Goal: Task Accomplishment & Management: Manage account settings

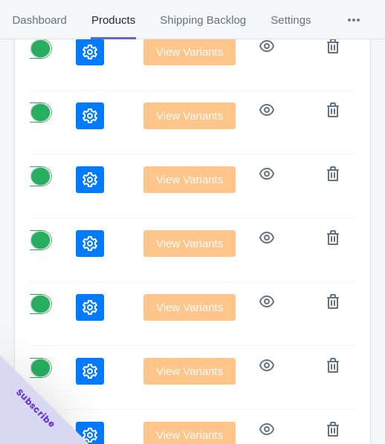
scroll to position [372, 0]
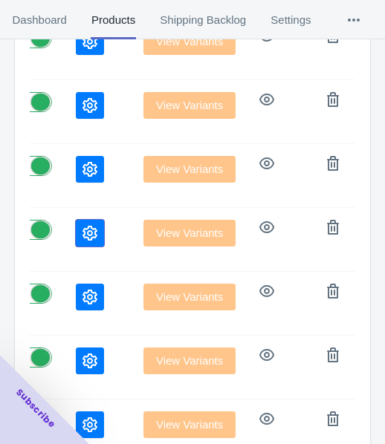
click at [76, 234] on button "button" at bounding box center [90, 233] width 28 height 27
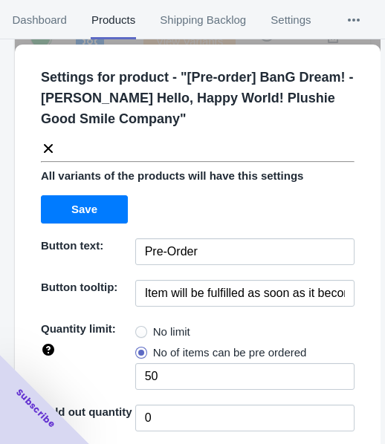
click at [164, 325] on span "No limit" at bounding box center [171, 332] width 37 height 15
click at [140, 328] on input "No limit" at bounding box center [139, 328] width 1 height 1
radio input "true"
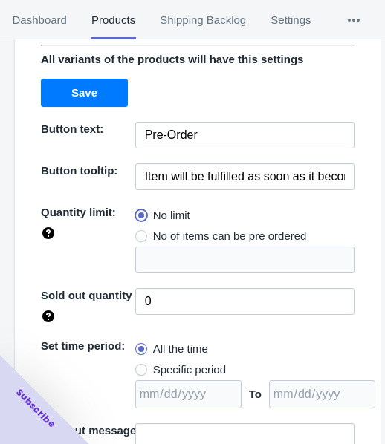
scroll to position [216, 0]
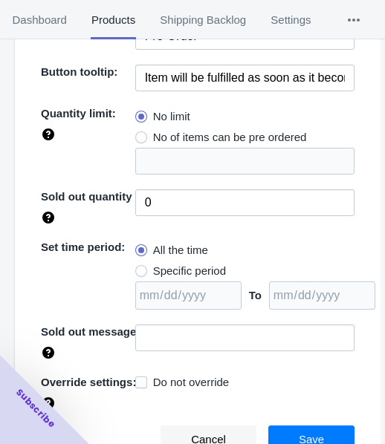
drag, startPoint x: 192, startPoint y: 268, endPoint x: 207, endPoint y: 265, distance: 15.8
click at [191, 268] on span "Specific period" at bounding box center [189, 271] width 73 height 15
click at [140, 268] on input "Specific period" at bounding box center [139, 268] width 1 height 1
radio input "true"
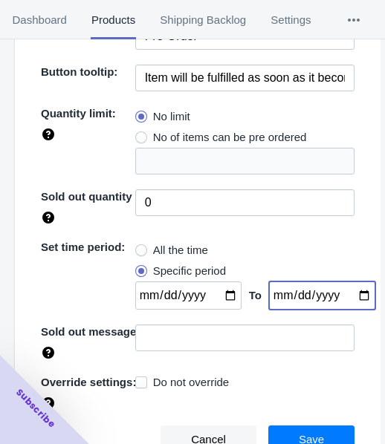
click at [346, 294] on input "date" at bounding box center [322, 296] width 106 height 28
type input "[DATE]"
click at [220, 294] on input "date" at bounding box center [188, 296] width 106 height 28
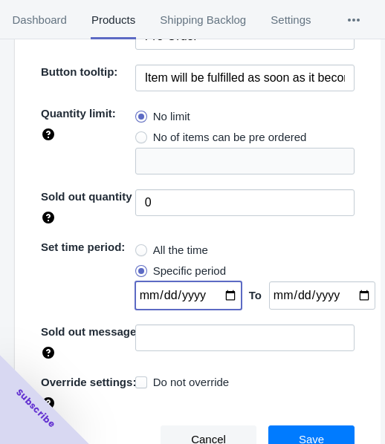
type input "[DATE]"
click at [299, 427] on button "Save" at bounding box center [311, 440] width 86 height 28
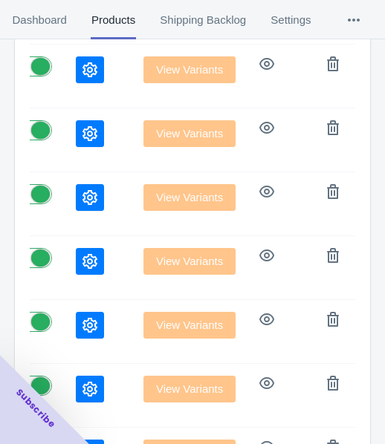
scroll to position [297, 0]
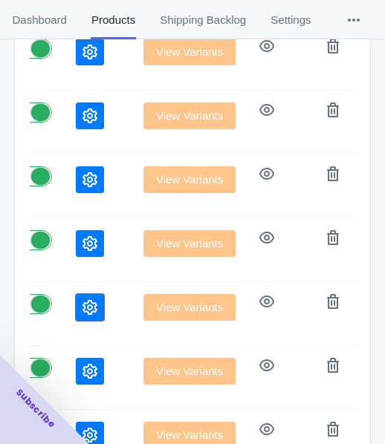
click at [82, 300] on icon "button" at bounding box center [89, 307] width 15 height 15
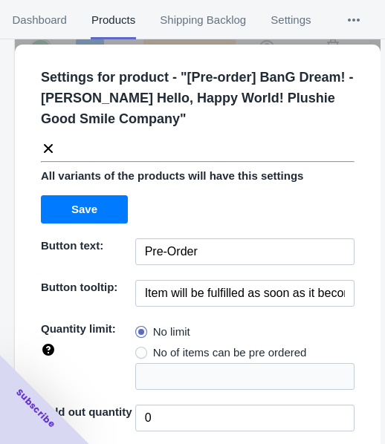
click at [42, 148] on icon at bounding box center [48, 148] width 15 height 15
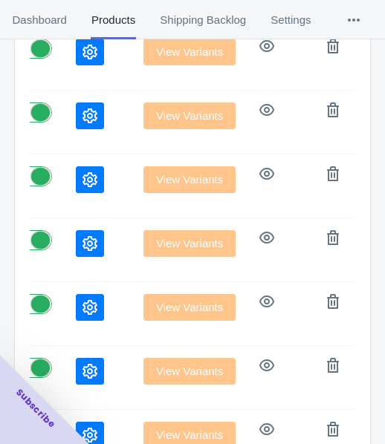
click at [64, 227] on td at bounding box center [98, 250] width 68 height 64
click at [82, 241] on icon "button" at bounding box center [89, 243] width 15 height 15
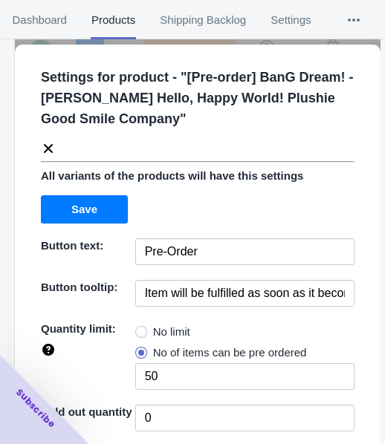
click at [144, 334] on label "No limit" at bounding box center [162, 332] width 55 height 21
click at [140, 329] on input "No limit" at bounding box center [139, 328] width 1 height 1
radio input "true"
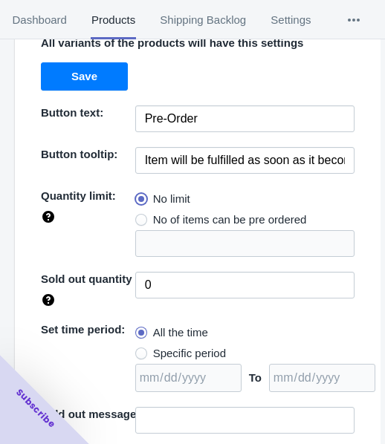
scroll to position [216, 0]
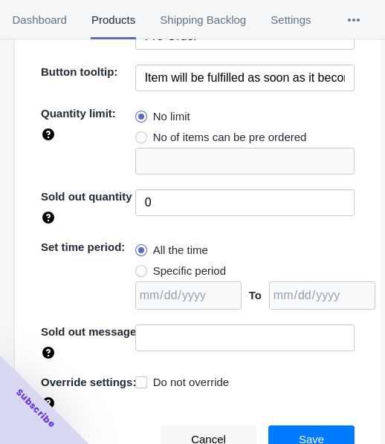
click at [201, 266] on span "Specific period" at bounding box center [189, 271] width 73 height 15
click at [140, 268] on input "Specific period" at bounding box center [139, 268] width 1 height 1
radio input "true"
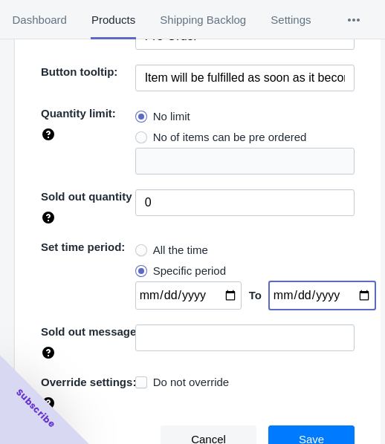
click at [341, 289] on input "date" at bounding box center [322, 296] width 106 height 28
type input "[DATE]"
click at [218, 297] on input "date" at bounding box center [188, 296] width 106 height 28
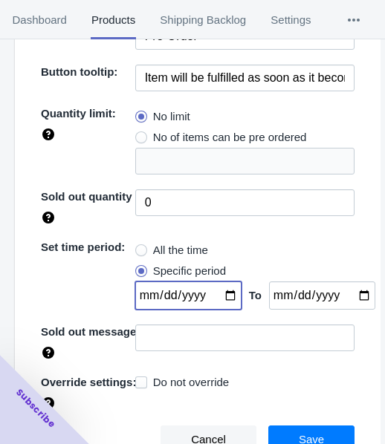
type input "[DATE]"
click at [318, 430] on button "Save" at bounding box center [311, 440] width 86 height 28
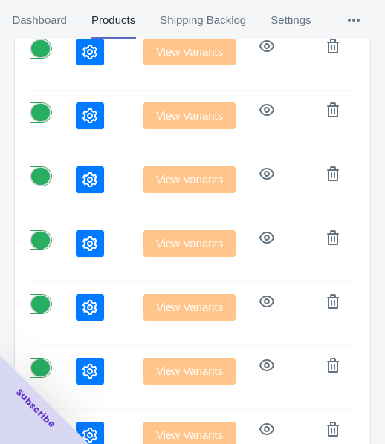
click at [76, 169] on button "button" at bounding box center [90, 179] width 28 height 27
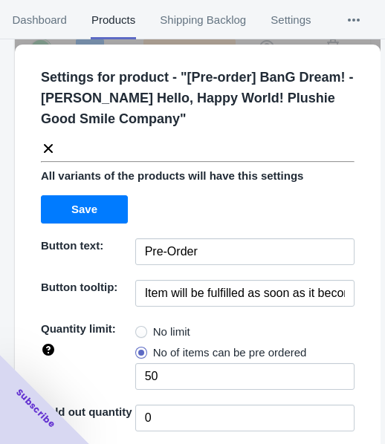
click at [153, 334] on span "No limit" at bounding box center [171, 332] width 37 height 15
click at [140, 329] on input "No limit" at bounding box center [139, 328] width 1 height 1
radio input "true"
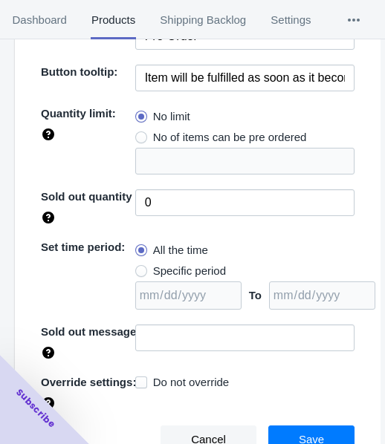
click at [190, 268] on span "Specific period" at bounding box center [189, 271] width 73 height 15
click at [140, 268] on input "Specific period" at bounding box center [139, 268] width 1 height 1
radio input "true"
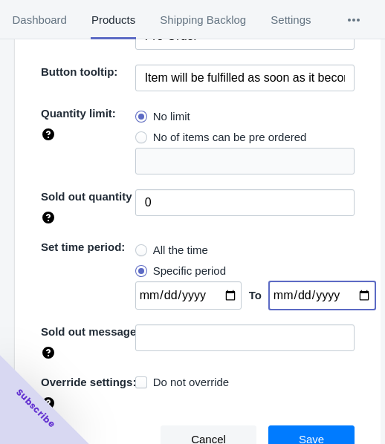
click at [353, 294] on input "date" at bounding box center [322, 296] width 106 height 28
click at [349, 294] on input "date" at bounding box center [322, 296] width 106 height 28
type input "[DATE]"
click at [219, 291] on input "date" at bounding box center [188, 296] width 106 height 28
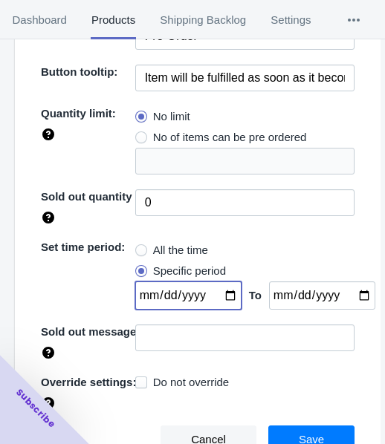
type input "[DATE]"
click at [299, 434] on span "Save" at bounding box center [311, 440] width 25 height 12
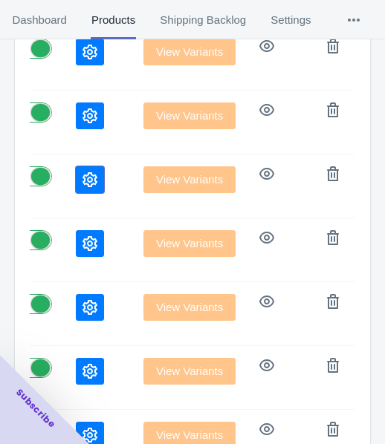
click at [76, 189] on button "button" at bounding box center [90, 179] width 28 height 27
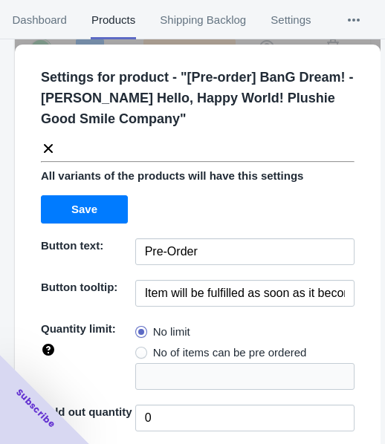
click at [52, 146] on icon at bounding box center [48, 148] width 15 height 15
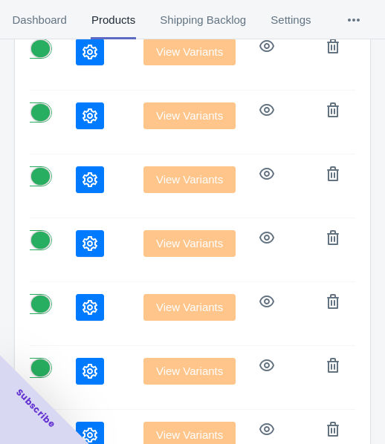
click at [82, 122] on icon "button" at bounding box center [89, 115] width 15 height 15
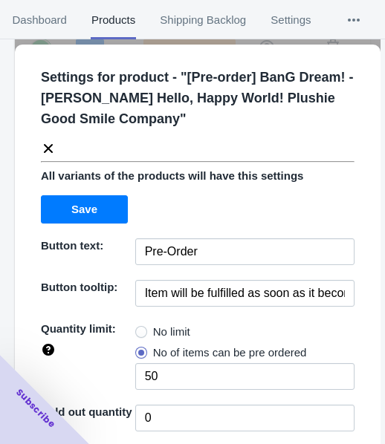
click at [167, 326] on span "No limit" at bounding box center [171, 332] width 37 height 15
click at [140, 328] on input "No limit" at bounding box center [139, 328] width 1 height 1
radio input "true"
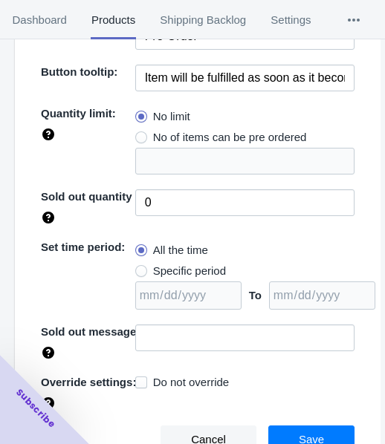
click at [176, 274] on span "Specific period" at bounding box center [189, 271] width 73 height 15
click at [140, 268] on input "Specific period" at bounding box center [139, 268] width 1 height 1
radio input "true"
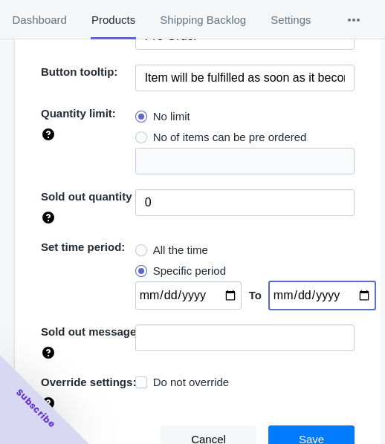
click at [354, 297] on input "date" at bounding box center [322, 296] width 106 height 28
type input "[DATE]"
click at [216, 292] on input "date" at bounding box center [188, 296] width 106 height 28
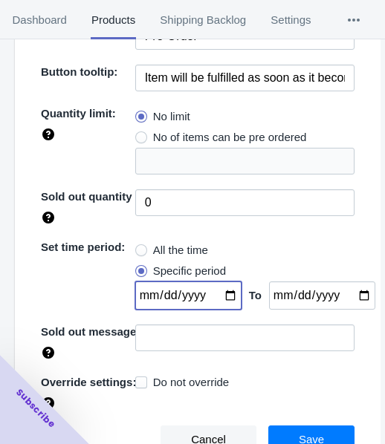
type input "[DATE]"
click at [295, 430] on button "Save" at bounding box center [311, 440] width 86 height 28
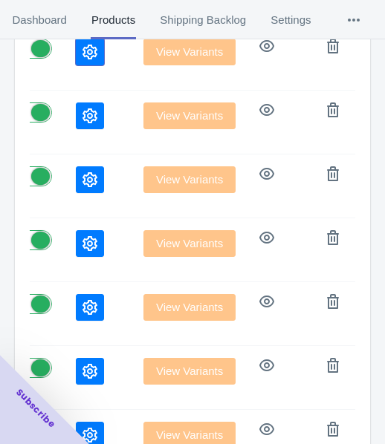
click at [82, 56] on icon "button" at bounding box center [89, 52] width 15 height 15
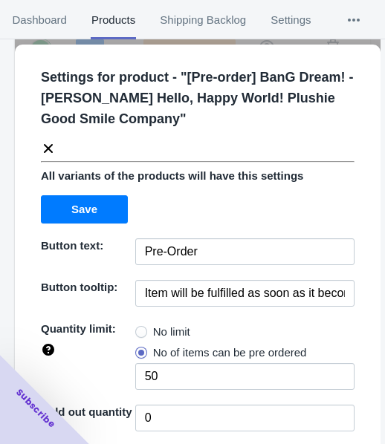
click at [161, 334] on span "No limit" at bounding box center [171, 332] width 37 height 15
click at [140, 329] on input "No limit" at bounding box center [139, 328] width 1 height 1
radio input "true"
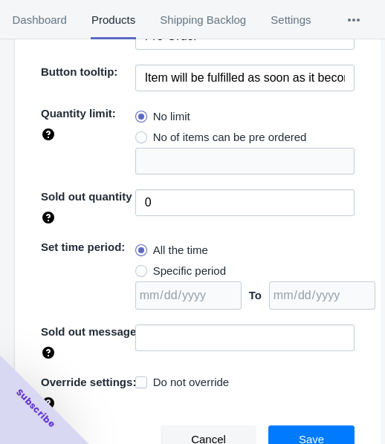
click at [162, 271] on span "Specific period" at bounding box center [189, 271] width 73 height 15
click at [140, 268] on input "Specific period" at bounding box center [139, 268] width 1 height 1
radio input "true"
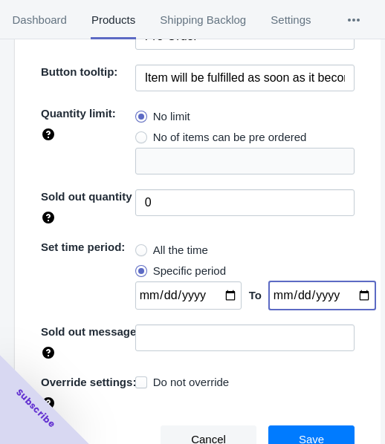
click at [346, 294] on input "date" at bounding box center [322, 296] width 106 height 28
type input "[DATE]"
click at [213, 294] on input "date" at bounding box center [188, 296] width 106 height 28
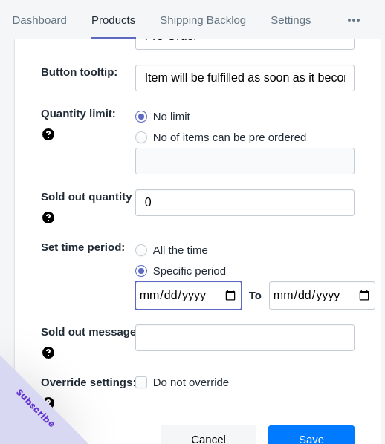
type input "[DATE]"
click at [283, 427] on button "Save" at bounding box center [311, 440] width 86 height 28
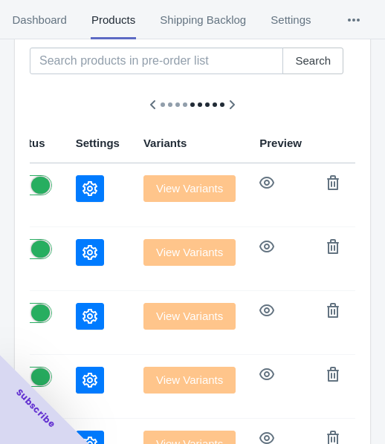
scroll to position [149, 0]
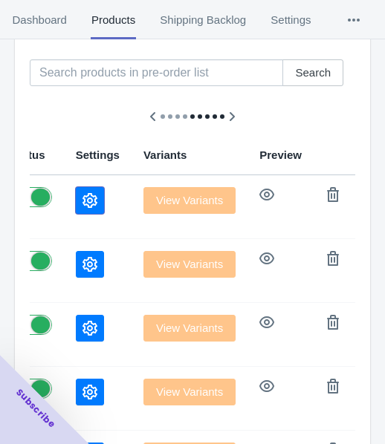
click at [76, 198] on button "button" at bounding box center [90, 200] width 28 height 27
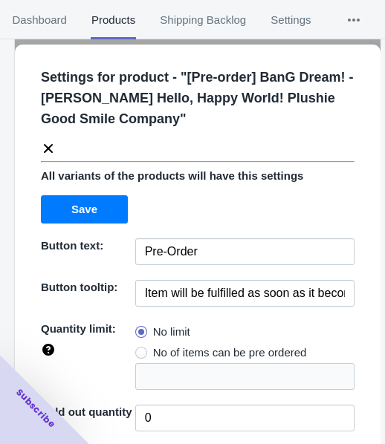
click at [41, 148] on icon at bounding box center [48, 148] width 15 height 15
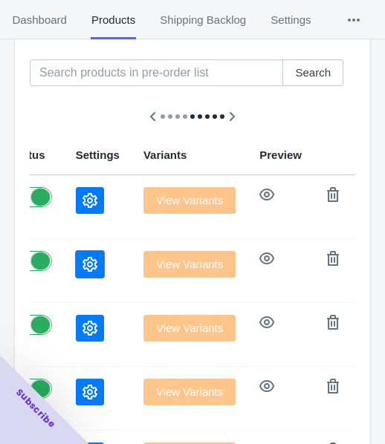
click at [76, 256] on button "button" at bounding box center [90, 264] width 28 height 27
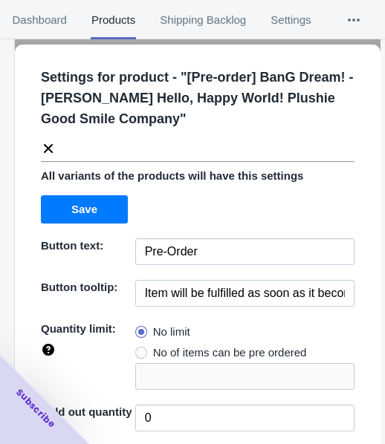
click at [51, 145] on icon at bounding box center [48, 148] width 9 height 9
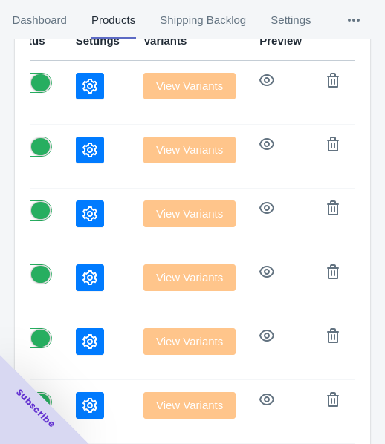
scroll to position [297, 0]
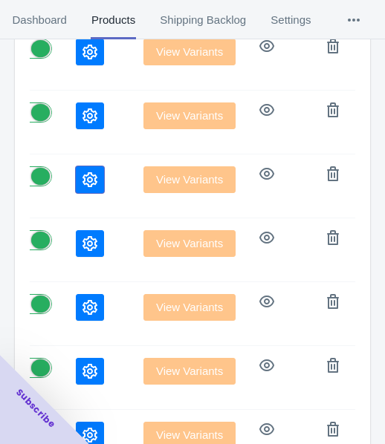
click at [82, 183] on icon "button" at bounding box center [89, 179] width 15 height 15
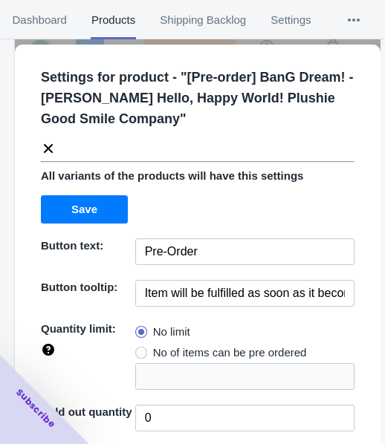
click at [45, 143] on icon at bounding box center [48, 148] width 15 height 15
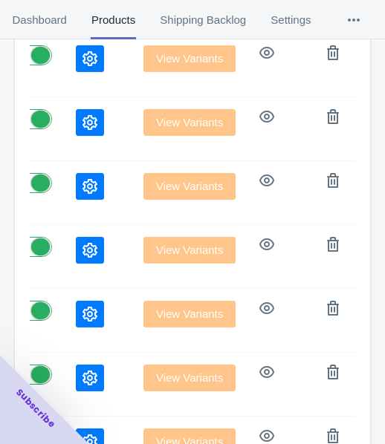
scroll to position [372, 0]
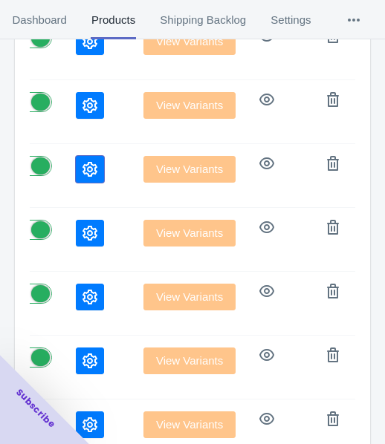
click at [76, 167] on button "button" at bounding box center [90, 169] width 28 height 27
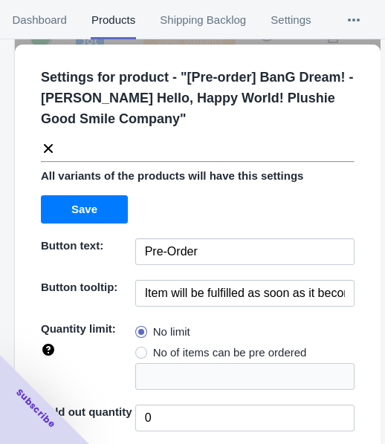
click at [48, 147] on icon at bounding box center [48, 148] width 9 height 9
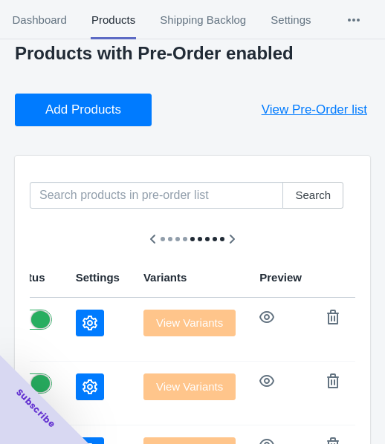
scroll to position [0, 0]
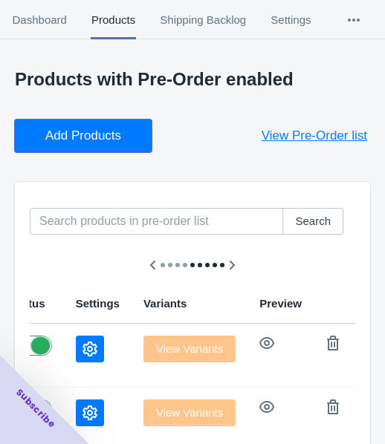
click at [71, 129] on span "Add Products" at bounding box center [83, 136] width 76 height 15
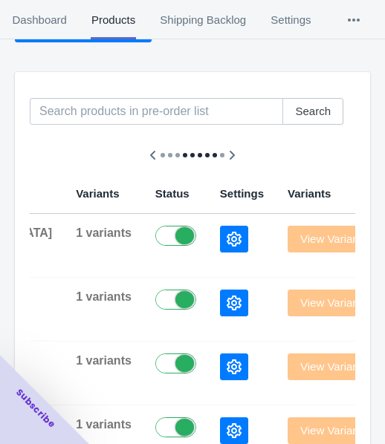
scroll to position [149, 0]
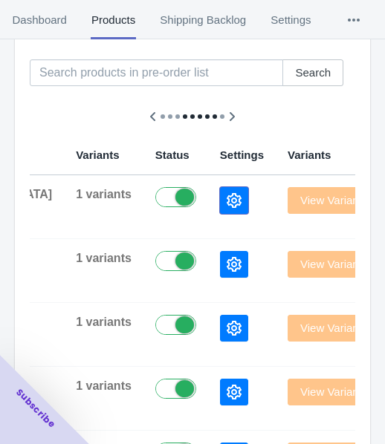
click at [227, 204] on icon "button" at bounding box center [234, 200] width 15 height 15
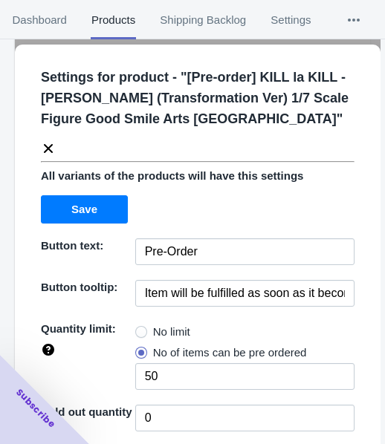
click at [164, 336] on span "No limit" at bounding box center [171, 332] width 37 height 15
click at [140, 329] on input "No limit" at bounding box center [139, 328] width 1 height 1
radio input "true"
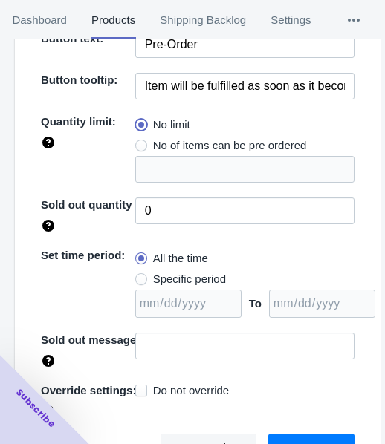
scroll to position [216, 0]
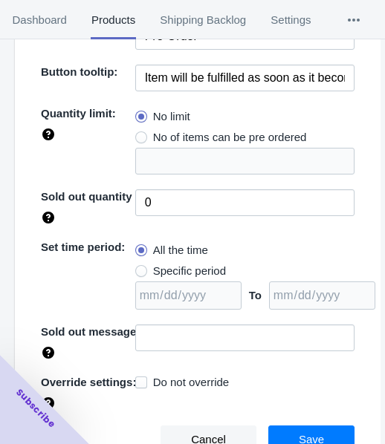
click at [190, 273] on span "Specific period" at bounding box center [189, 271] width 73 height 15
click at [140, 268] on input "Specific period" at bounding box center [139, 268] width 1 height 1
radio input "true"
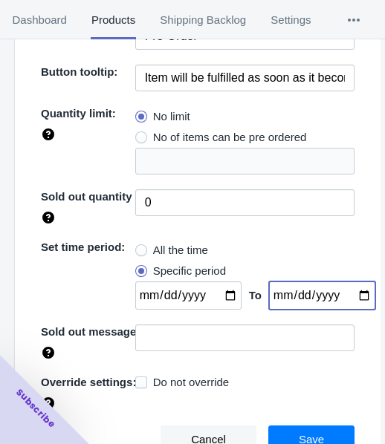
click at [342, 291] on input "date" at bounding box center [322, 296] width 106 height 28
type input "[DATE]"
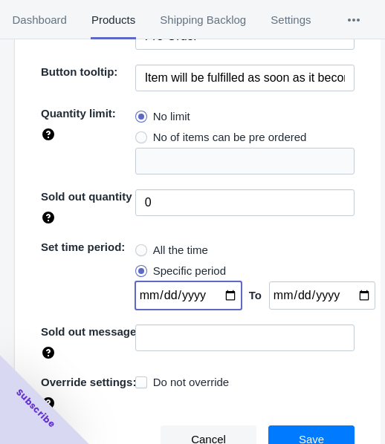
click at [218, 298] on input "date" at bounding box center [188, 296] width 106 height 28
type input "[DATE]"
click at [308, 429] on button "Save" at bounding box center [311, 440] width 86 height 28
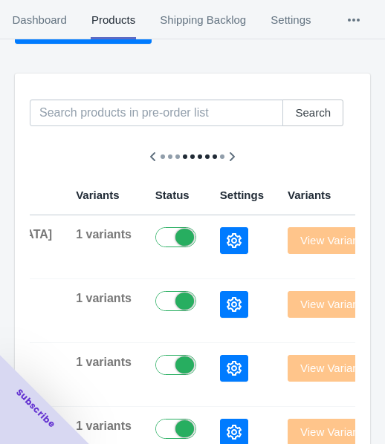
scroll to position [0, 0]
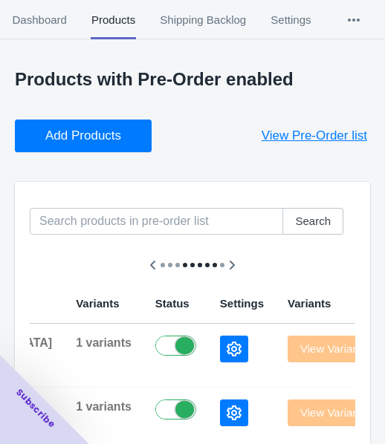
click at [78, 148] on button "Add Products" at bounding box center [83, 136] width 137 height 33
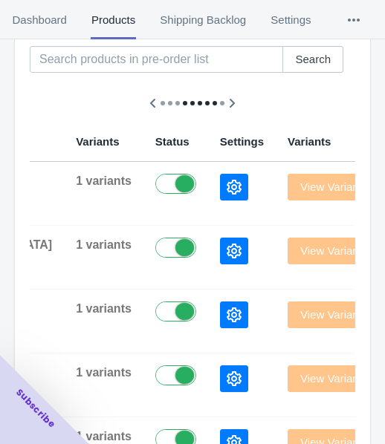
scroll to position [223, 0]
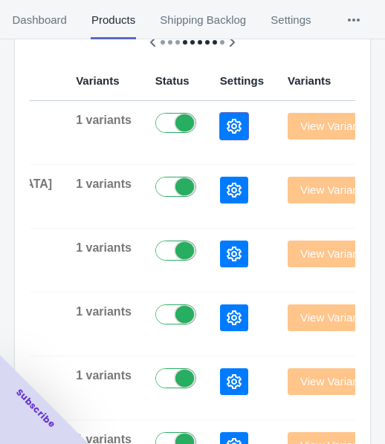
click at [227, 132] on icon "button" at bounding box center [234, 126] width 15 height 15
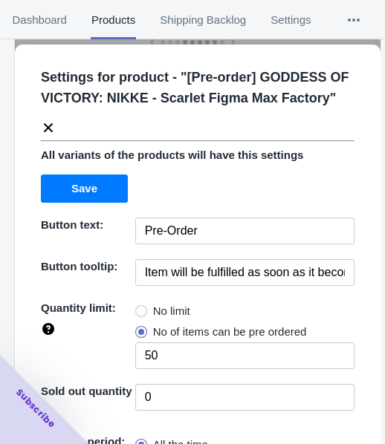
click at [161, 316] on span "No limit" at bounding box center [171, 311] width 37 height 15
click at [140, 308] on input "No limit" at bounding box center [139, 308] width 1 height 1
radio input "true"
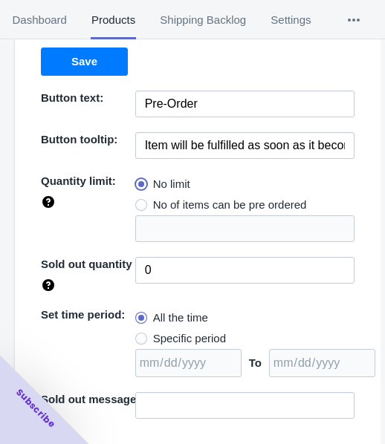
scroll to position [195, 0]
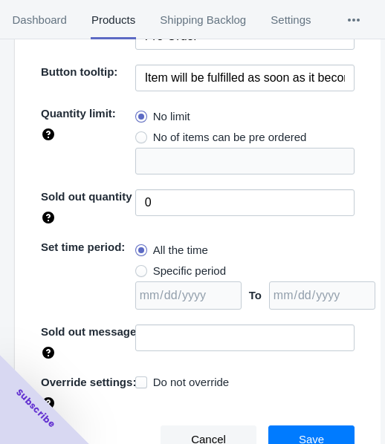
click at [218, 265] on span "Specific period" at bounding box center [189, 271] width 73 height 15
click at [140, 268] on input "Specific period" at bounding box center [139, 268] width 1 height 1
radio input "true"
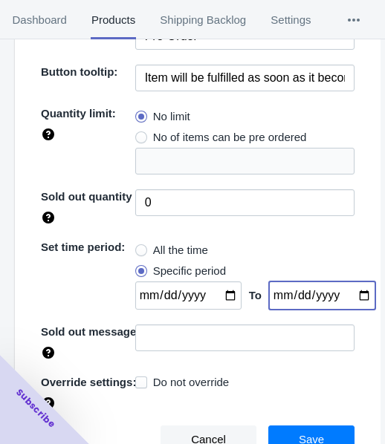
click at [346, 294] on input "date" at bounding box center [322, 296] width 106 height 28
type input "[DATE]"
click at [221, 291] on input "date" at bounding box center [188, 296] width 106 height 28
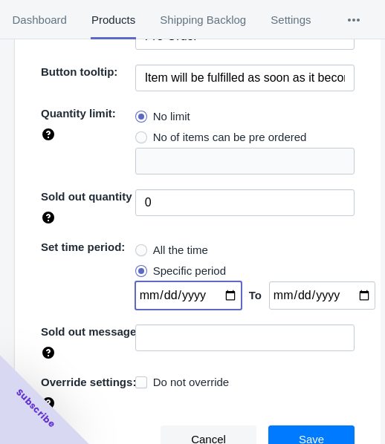
type input "[DATE]"
click at [282, 430] on button "Save" at bounding box center [311, 440] width 86 height 28
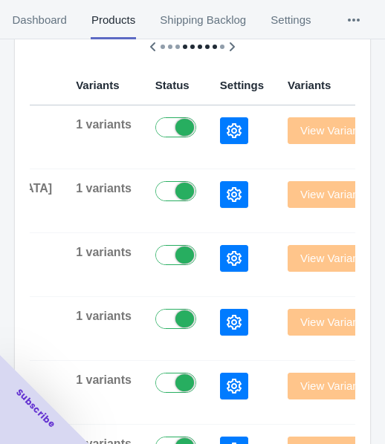
scroll to position [0, 0]
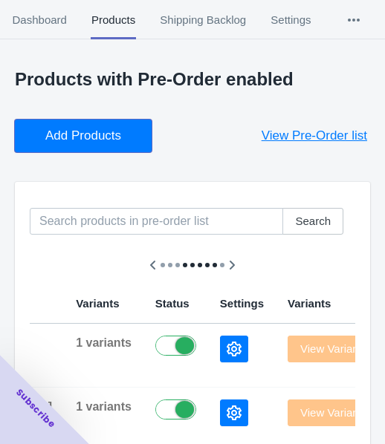
click at [102, 130] on span "Add Products" at bounding box center [83, 136] width 76 height 15
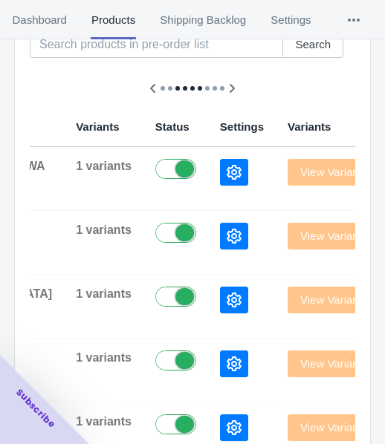
scroll to position [223, 0]
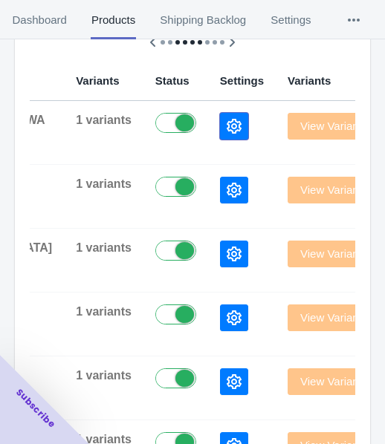
click at [227, 124] on icon "button" at bounding box center [234, 126] width 15 height 15
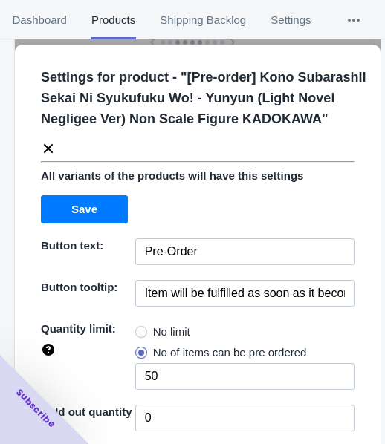
click at [194, 343] on div "No limit" at bounding box center [244, 332] width 219 height 21
click at [181, 340] on span "No limit" at bounding box center [171, 332] width 37 height 15
click at [140, 329] on input "No limit" at bounding box center [139, 328] width 1 height 1
radio input "true"
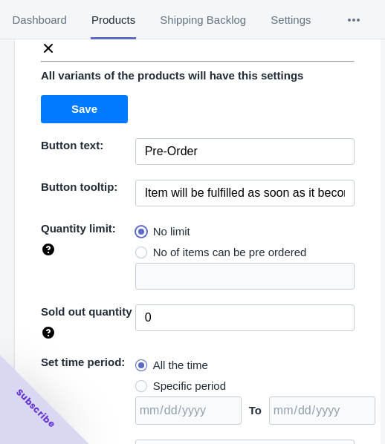
scroll to position [236, 0]
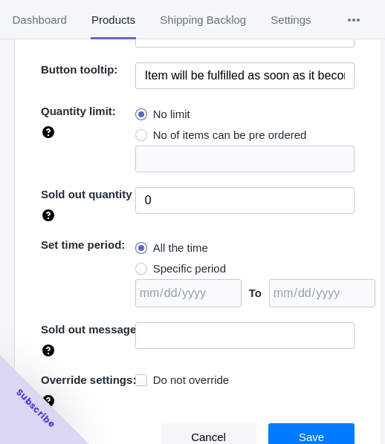
click at [193, 269] on span "Specific period" at bounding box center [189, 269] width 73 height 15
click at [140, 266] on input "Specific period" at bounding box center [139, 265] width 1 height 1
radio input "true"
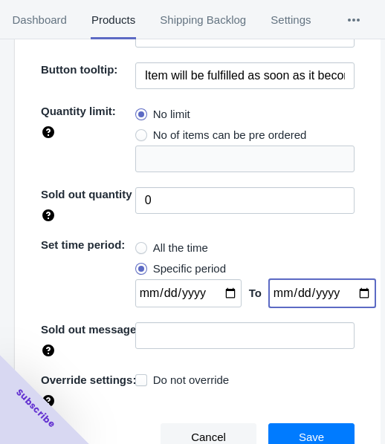
click at [348, 294] on input "date" at bounding box center [322, 293] width 106 height 28
type input "[DATE]"
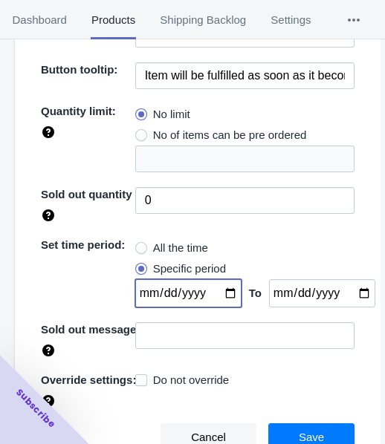
click at [221, 291] on input "date" at bounding box center [188, 293] width 106 height 28
type input "[DATE]"
click at [297, 427] on button "Save" at bounding box center [311, 438] width 86 height 28
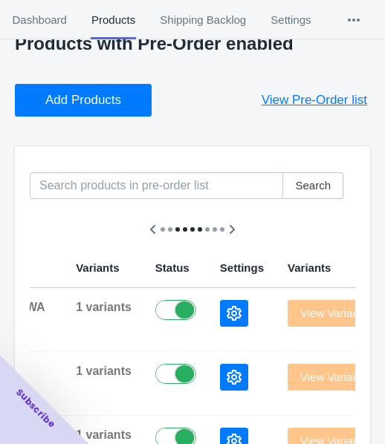
scroll to position [0, 0]
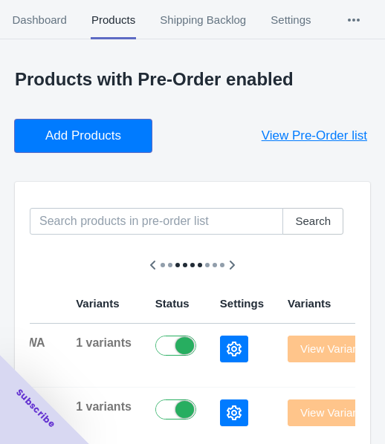
click at [85, 121] on button "Add Products" at bounding box center [83, 136] width 137 height 33
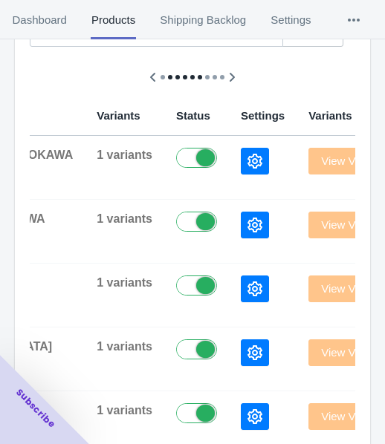
scroll to position [223, 0]
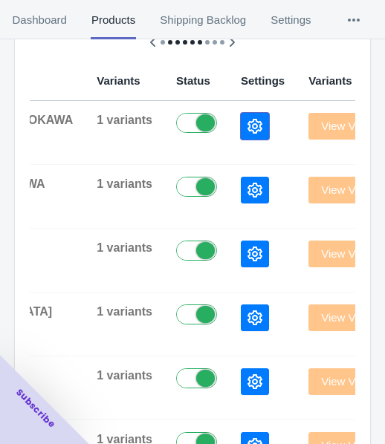
click at [247, 119] on icon "button" at bounding box center [254, 126] width 15 height 15
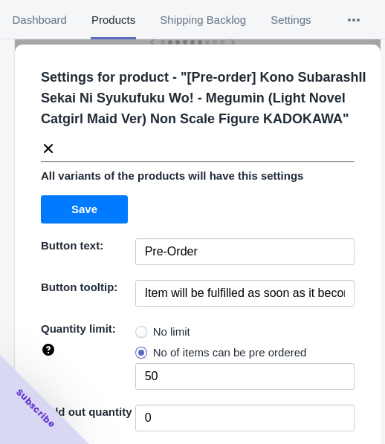
click at [160, 340] on span "No limit" at bounding box center [171, 332] width 37 height 15
click at [140, 329] on input "No limit" at bounding box center [139, 328] width 1 height 1
radio input "true"
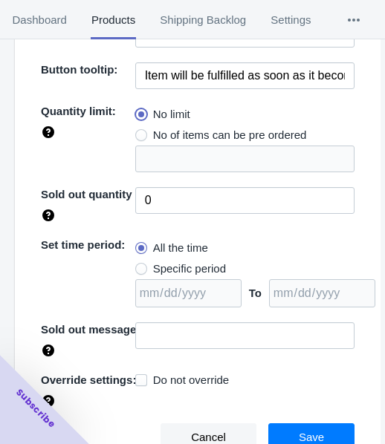
scroll to position [236, 0]
click at [185, 266] on span "Specific period" at bounding box center [189, 269] width 73 height 15
click at [140, 266] on input "Specific period" at bounding box center [139, 265] width 1 height 1
radio input "true"
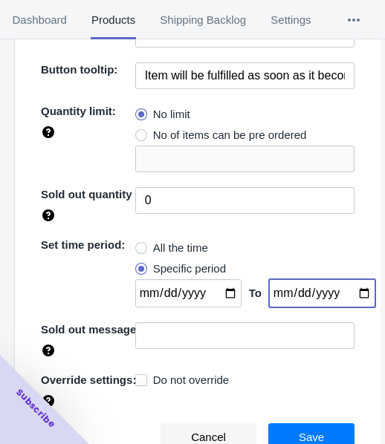
click at [346, 294] on input "date" at bounding box center [322, 293] width 106 height 28
type input "[DATE]"
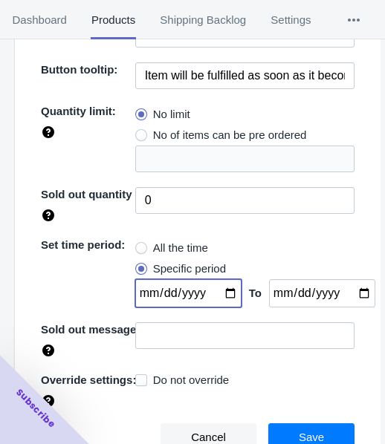
click at [227, 299] on input "date" at bounding box center [188, 293] width 106 height 28
type input "[DATE]"
click at [327, 438] on button "Save" at bounding box center [311, 438] width 86 height 28
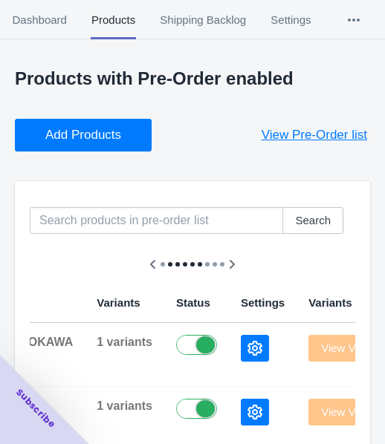
scroll to position [0, 0]
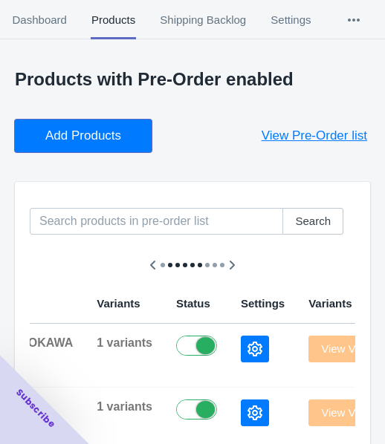
click at [92, 143] on span "Add Products" at bounding box center [83, 136] width 76 height 15
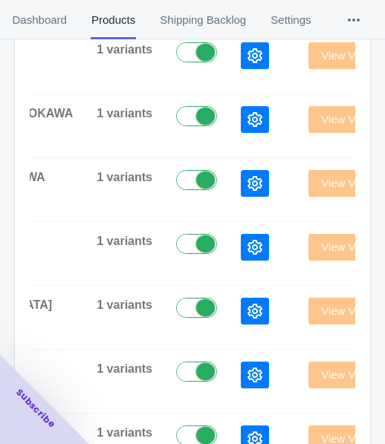
scroll to position [297, 0]
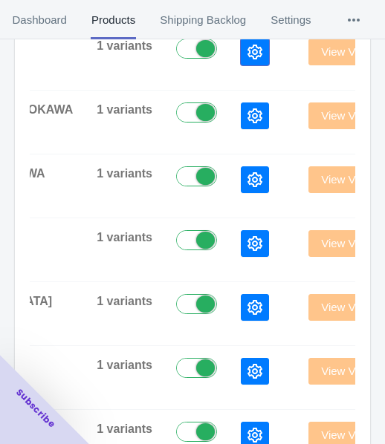
click at [247, 53] on icon "button" at bounding box center [254, 52] width 15 height 15
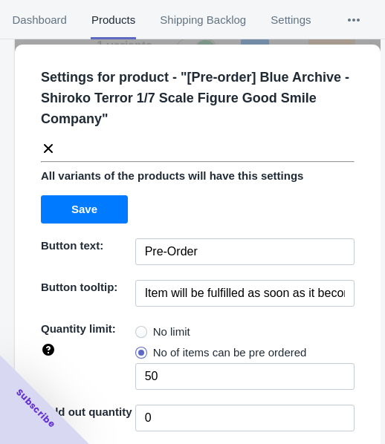
click at [146, 328] on label "No limit" at bounding box center [162, 332] width 55 height 21
click at [140, 328] on input "No limit" at bounding box center [139, 328] width 1 height 1
radio input "true"
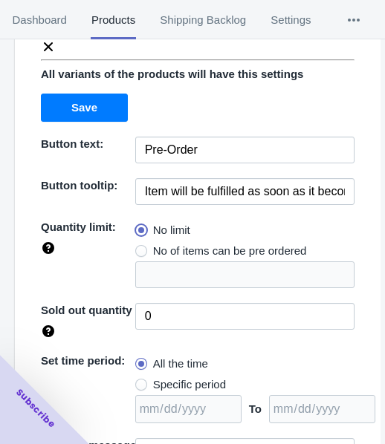
scroll to position [216, 0]
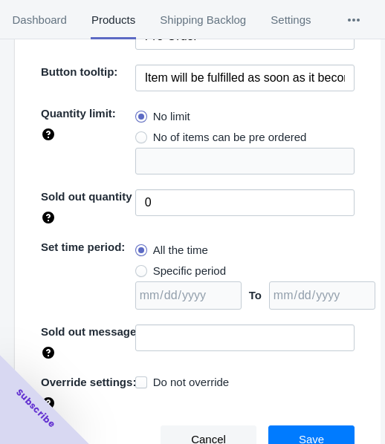
click at [170, 265] on span "Specific period" at bounding box center [189, 271] width 73 height 15
click at [140, 268] on input "Specific period" at bounding box center [139, 268] width 1 height 1
radio input "true"
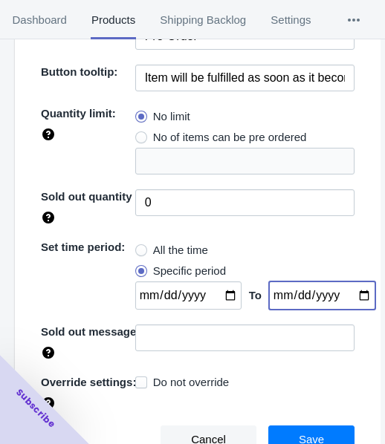
click at [350, 297] on input "date" at bounding box center [322, 296] width 106 height 28
type input "[DATE]"
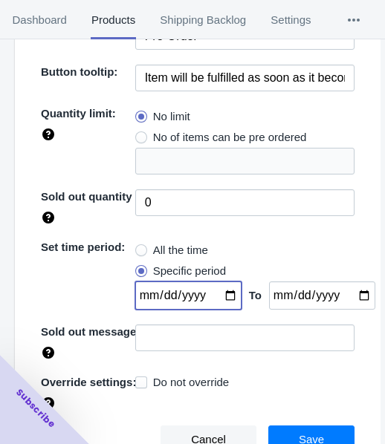
click at [213, 291] on input "date" at bounding box center [188, 296] width 106 height 28
type input "[DATE]"
click at [268, 429] on button "Save" at bounding box center [311, 440] width 86 height 28
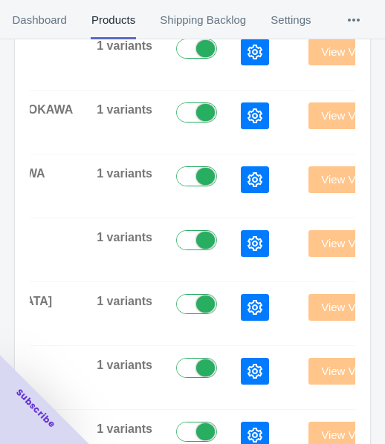
scroll to position [0, 0]
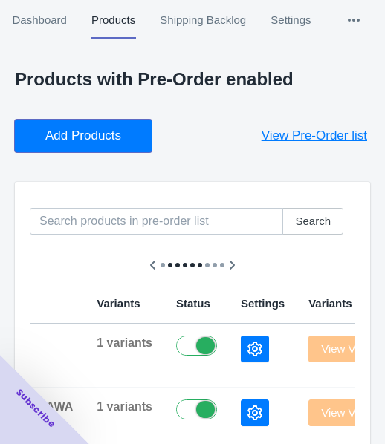
click at [94, 146] on button "Add Products" at bounding box center [83, 136] width 137 height 33
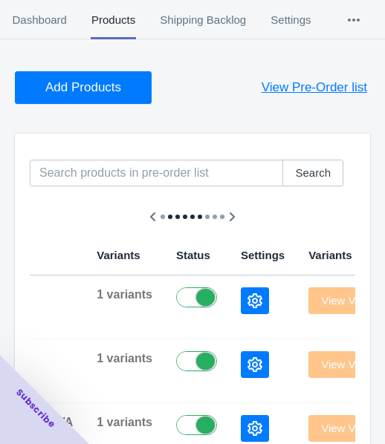
scroll to position [149, 0]
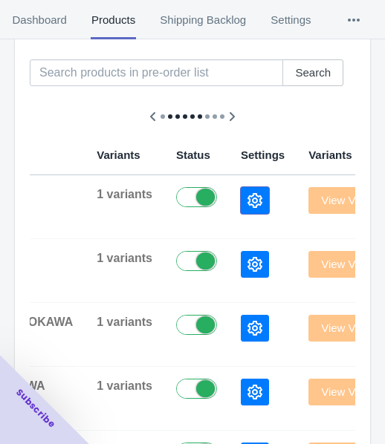
click at [241, 201] on button "button" at bounding box center [255, 200] width 28 height 27
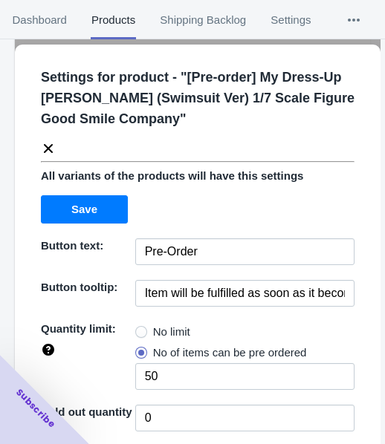
click at [165, 330] on span "No limit" at bounding box center [171, 332] width 37 height 15
click at [140, 329] on input "No limit" at bounding box center [139, 328] width 1 height 1
radio input "true"
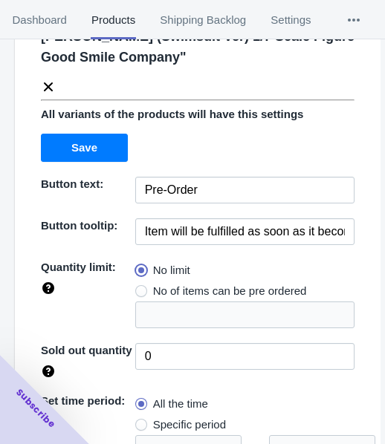
scroll to position [216, 0]
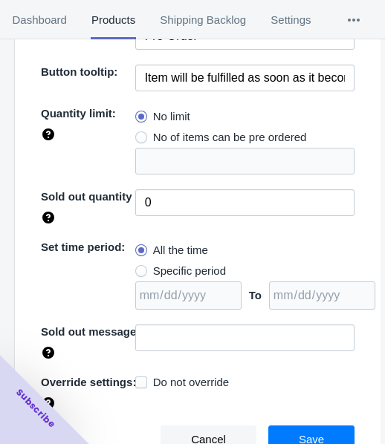
click at [208, 273] on span "Specific period" at bounding box center [189, 271] width 73 height 15
click at [140, 268] on input "Specific period" at bounding box center [139, 268] width 1 height 1
radio input "true"
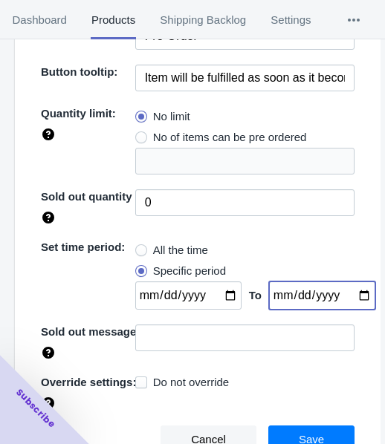
click at [349, 292] on input "date" at bounding box center [322, 296] width 106 height 28
type input "[DATE]"
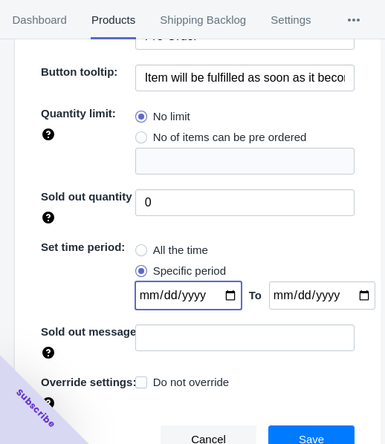
click at [223, 296] on input "date" at bounding box center [188, 296] width 106 height 28
type input "[DATE]"
click at [289, 436] on button "Save" at bounding box center [311, 440] width 86 height 28
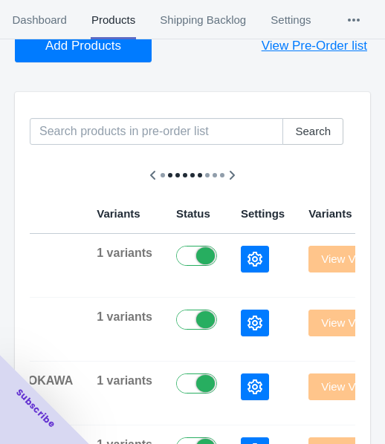
scroll to position [0, 0]
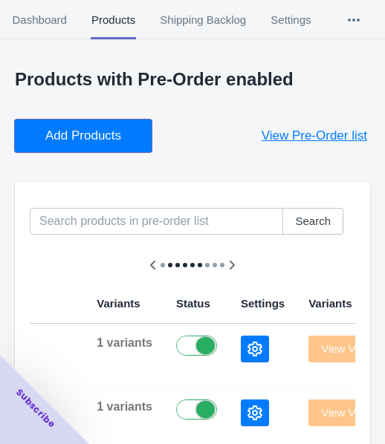
click at [79, 132] on span "Add Products" at bounding box center [83, 136] width 76 height 15
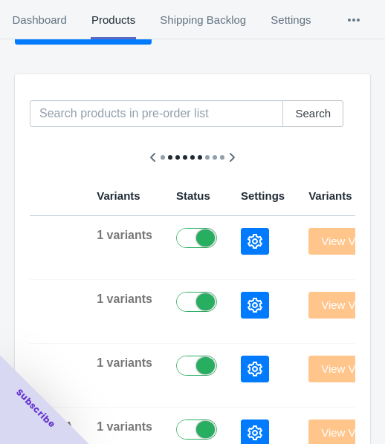
scroll to position [149, 0]
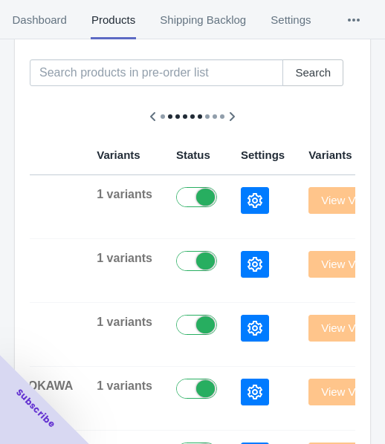
click at [247, 200] on icon "button" at bounding box center [254, 200] width 15 height 15
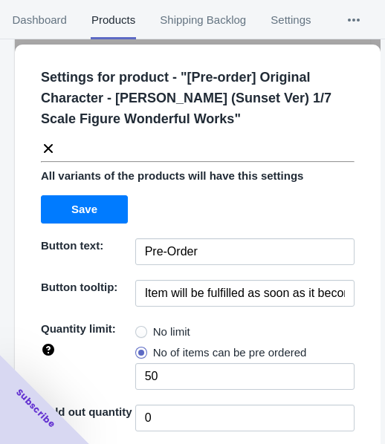
click at [158, 337] on span "No limit" at bounding box center [171, 332] width 37 height 15
click at [140, 329] on input "No limit" at bounding box center [139, 328] width 1 height 1
radio input "true"
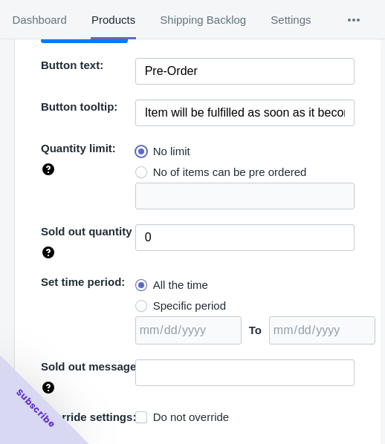
scroll to position [216, 0]
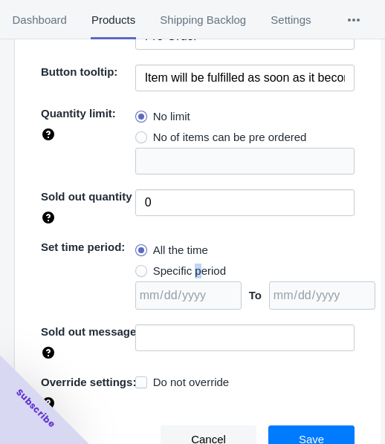
drag, startPoint x: 193, startPoint y: 268, endPoint x: 209, endPoint y: 274, distance: 17.0
click at [191, 270] on span "Specific period" at bounding box center [189, 271] width 73 height 15
click at [191, 269] on span "Specific period" at bounding box center [189, 271] width 73 height 15
click at [140, 268] on input "Specific period" at bounding box center [139, 268] width 1 height 1
radio input "true"
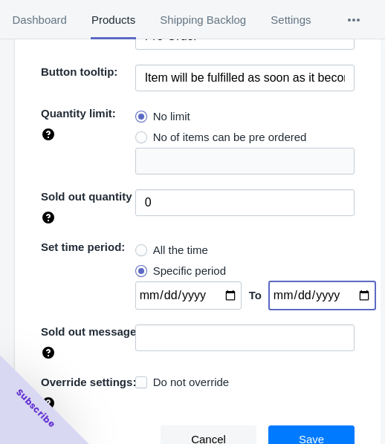
click at [346, 296] on input "date" at bounding box center [322, 296] width 106 height 28
click at [350, 295] on input "[DATE]" at bounding box center [322, 296] width 106 height 28
click at [343, 294] on input "[DATE]" at bounding box center [322, 296] width 106 height 28
type input "[DATE]"
click at [216, 290] on input "date" at bounding box center [188, 296] width 106 height 28
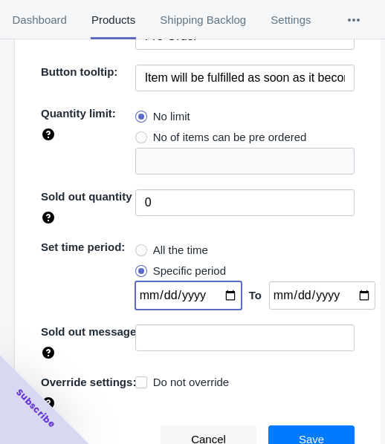
type input "[DATE]"
click at [291, 430] on button "Save" at bounding box center [311, 440] width 86 height 28
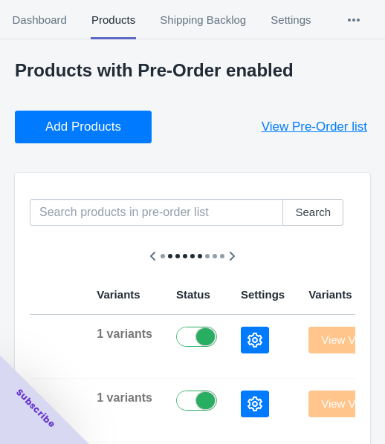
scroll to position [0, 0]
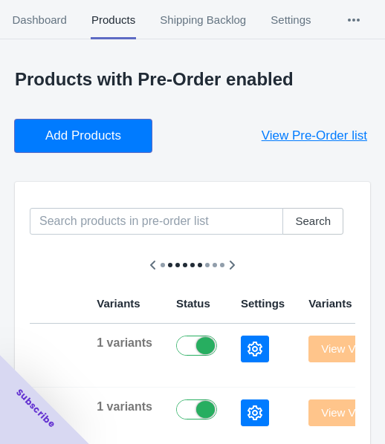
click at [85, 140] on span "Add Products" at bounding box center [83, 136] width 76 height 15
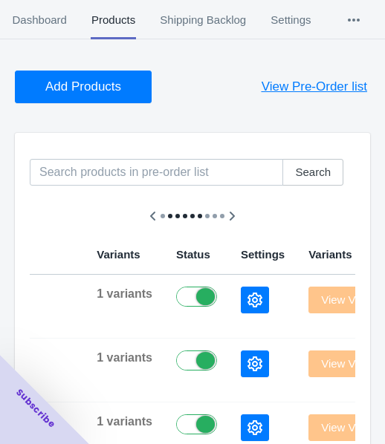
scroll to position [149, 0]
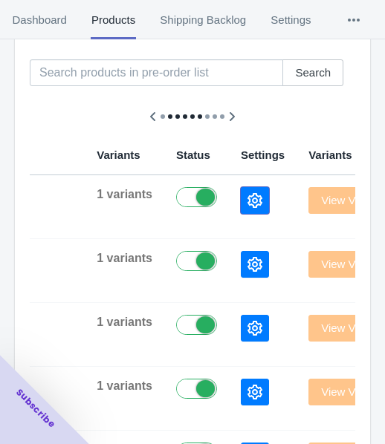
click at [247, 197] on icon "button" at bounding box center [254, 200] width 15 height 15
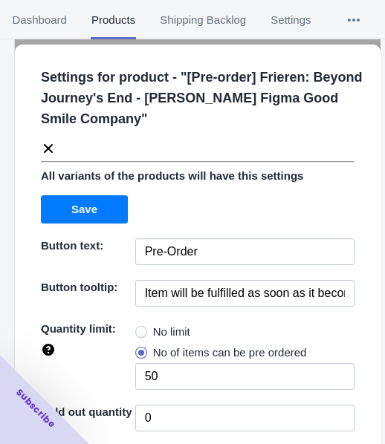
click at [161, 334] on span "No limit" at bounding box center [171, 332] width 37 height 15
click at [140, 329] on input "No limit" at bounding box center [139, 328] width 1 height 1
radio input "true"
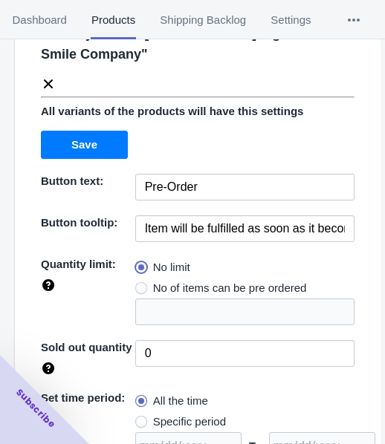
scroll to position [216, 0]
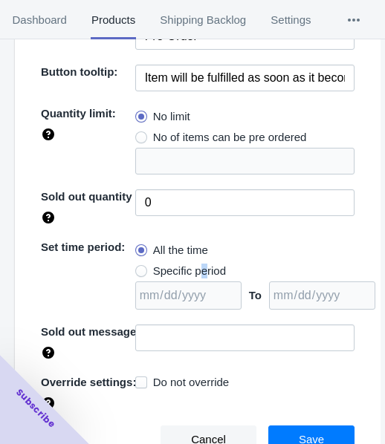
click at [198, 268] on span "Specific period" at bounding box center [189, 271] width 73 height 15
click at [172, 275] on span "Specific period" at bounding box center [189, 271] width 73 height 15
click at [140, 268] on input "Specific period" at bounding box center [139, 268] width 1 height 1
radio input "true"
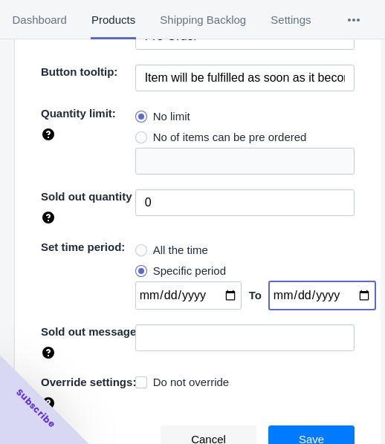
click at [347, 297] on input "date" at bounding box center [322, 296] width 106 height 28
type input "[DATE]"
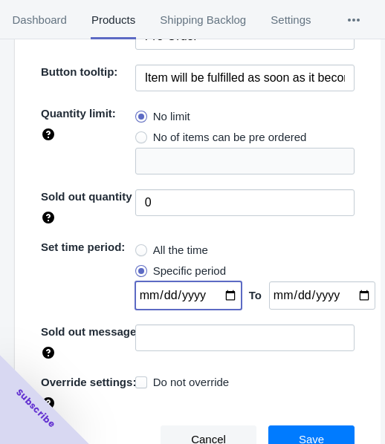
click at [215, 292] on input "date" at bounding box center [188, 296] width 106 height 28
type input "[DATE]"
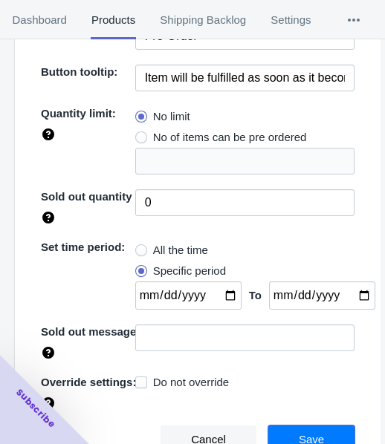
click at [282, 426] on button "Save" at bounding box center [311, 440] width 86 height 28
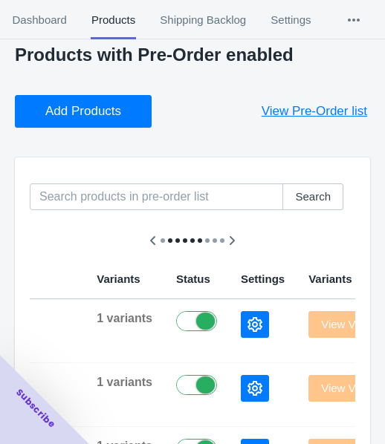
scroll to position [0, 0]
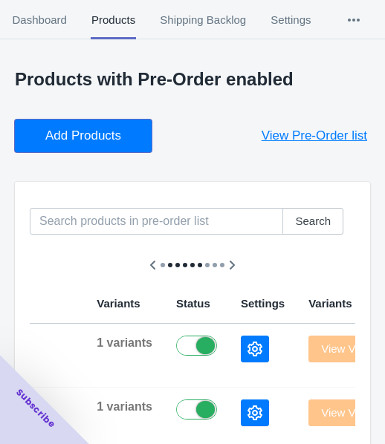
click at [97, 134] on span "Add Products" at bounding box center [83, 136] width 76 height 15
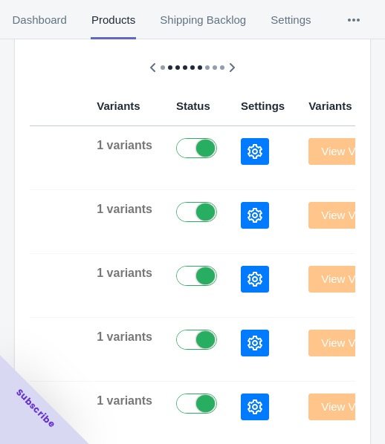
scroll to position [223, 0]
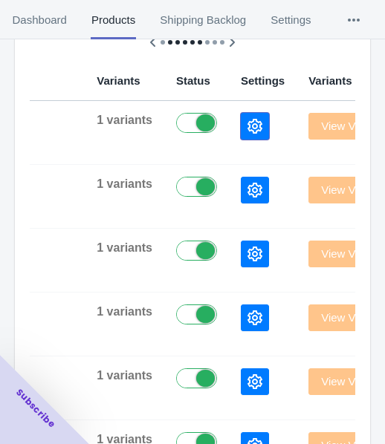
click at [247, 125] on icon "button" at bounding box center [254, 126] width 15 height 15
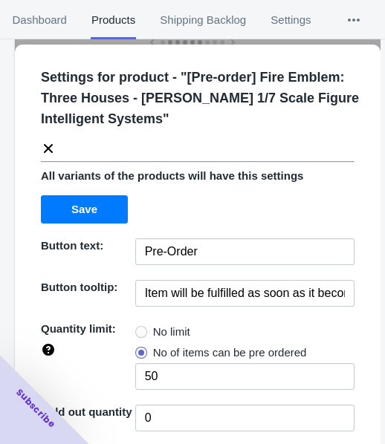
click at [149, 322] on label "No limit" at bounding box center [162, 332] width 55 height 21
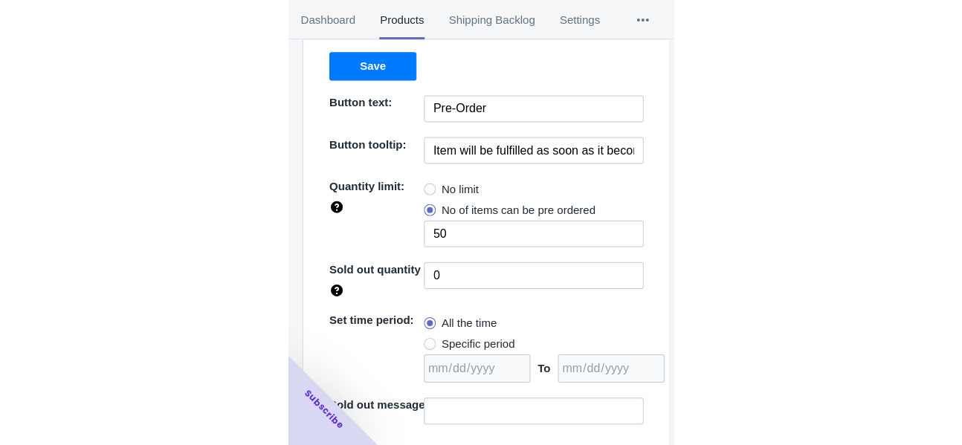
scroll to position [216, 0]
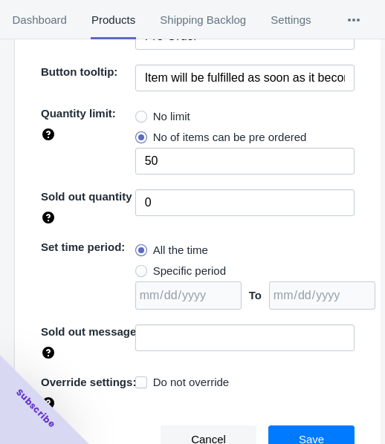
click at [153, 113] on span "No limit" at bounding box center [171, 116] width 37 height 15
click at [140, 113] on input "No limit" at bounding box center [139, 113] width 1 height 1
radio input "true"
click at [175, 271] on span "Specific period" at bounding box center [189, 271] width 73 height 15
click at [135, 266] on span at bounding box center [141, 271] width 12 height 12
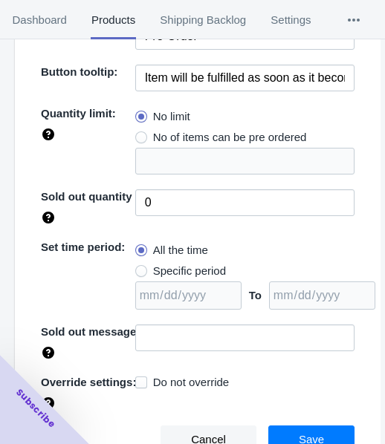
click at [139, 268] on input "Specific period" at bounding box center [139, 268] width 1 height 1
radio input "true"
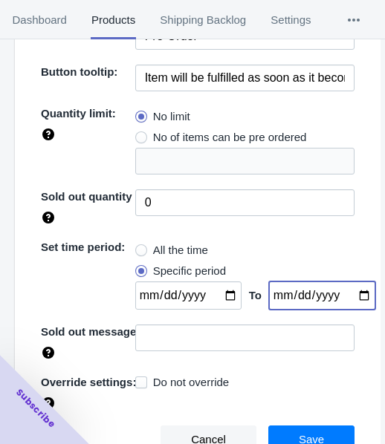
click at [346, 291] on input "date" at bounding box center [322, 296] width 106 height 28
type input "[DATE]"
click at [218, 297] on input "date" at bounding box center [188, 296] width 106 height 28
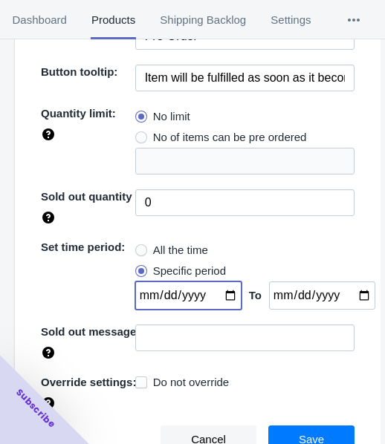
type input "[DATE]"
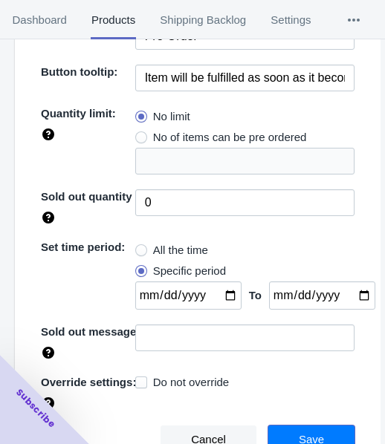
click at [278, 430] on button "Save" at bounding box center [311, 440] width 86 height 28
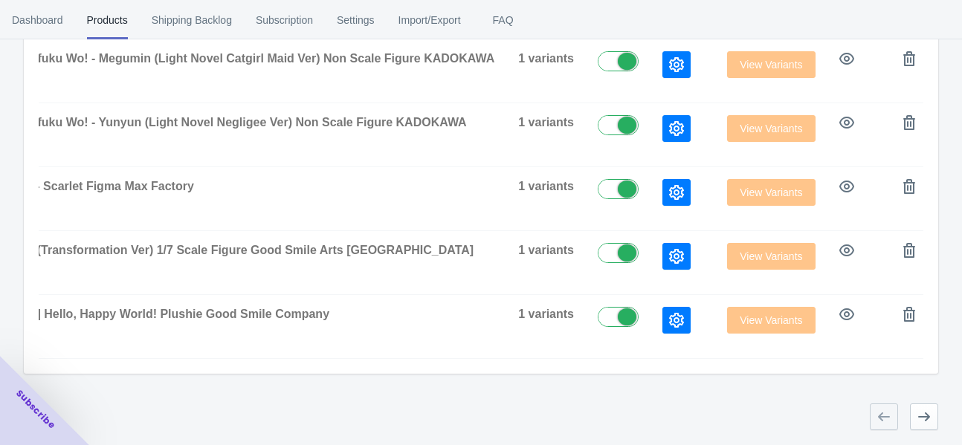
scroll to position [0, 0]
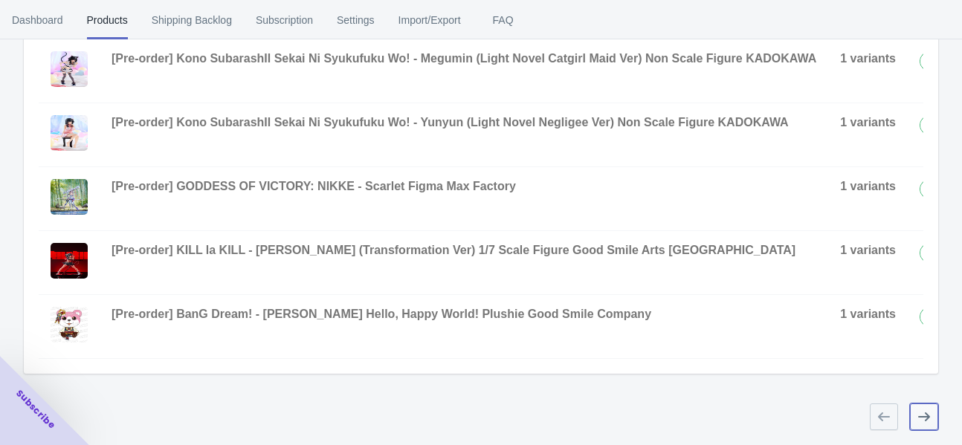
click at [384, 421] on icon "button" at bounding box center [923, 416] width 15 height 15
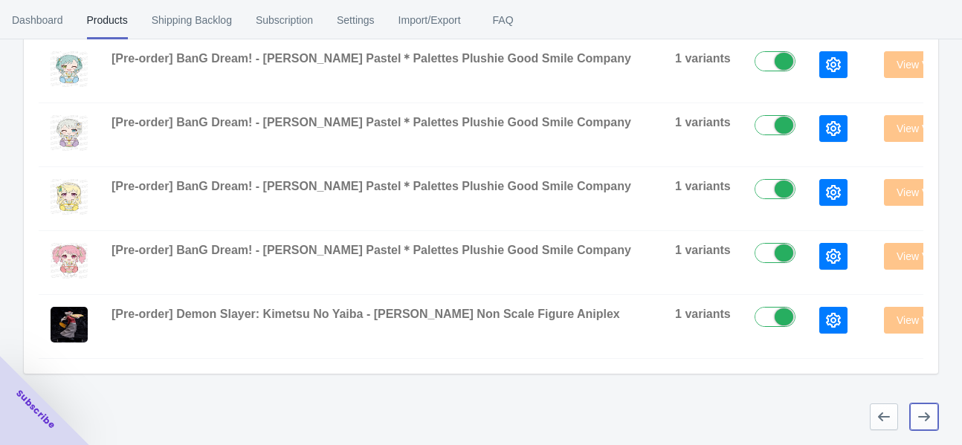
click at [384, 415] on icon "button" at bounding box center [923, 416] width 15 height 15
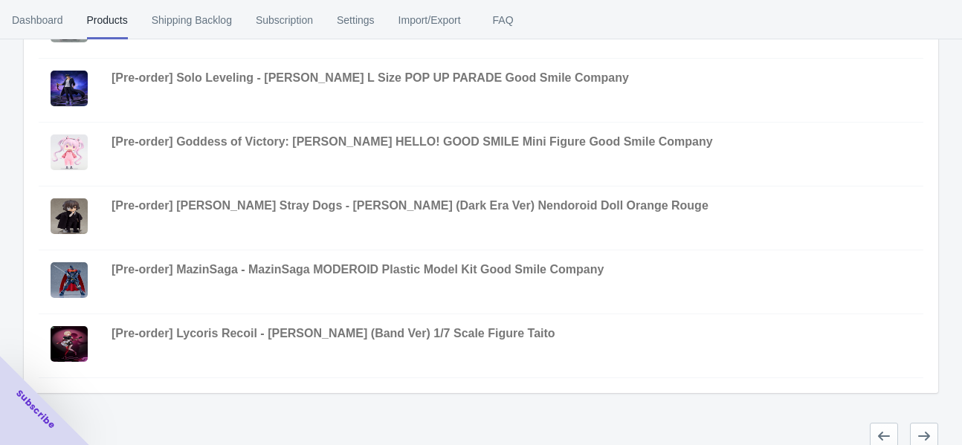
scroll to position [614, 0]
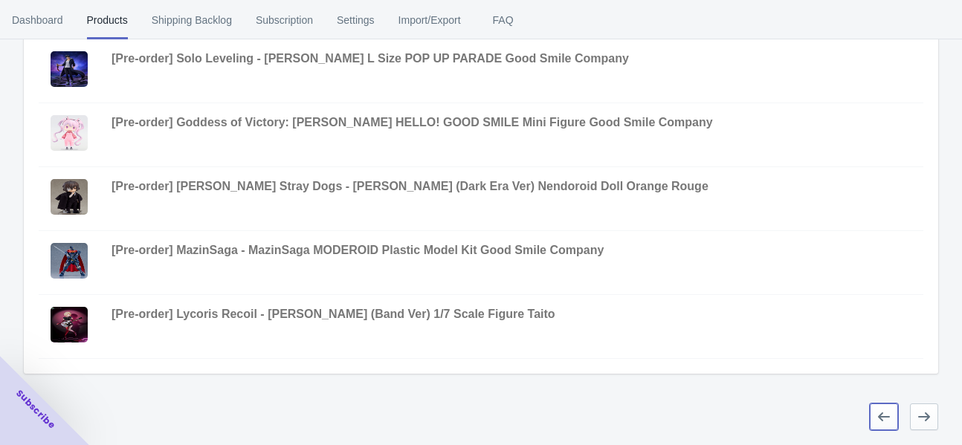
click at [384, 411] on icon "button" at bounding box center [883, 416] width 15 height 15
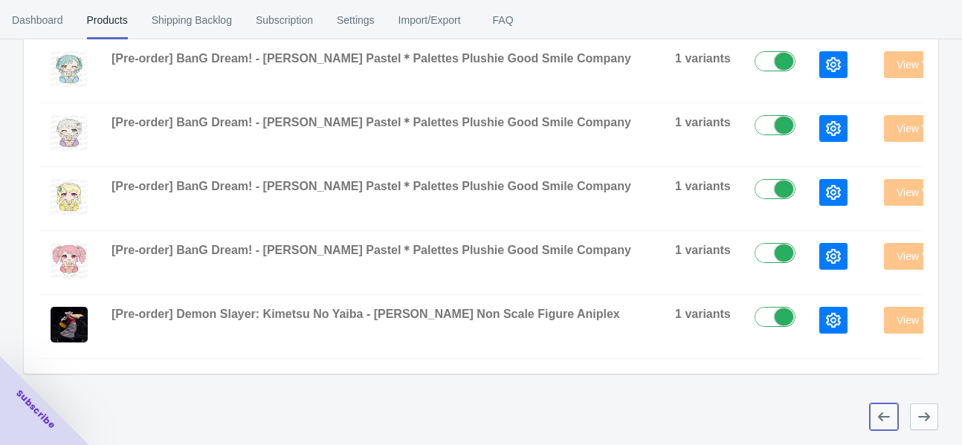
click at [384, 414] on icon "button" at bounding box center [883, 416] width 15 height 15
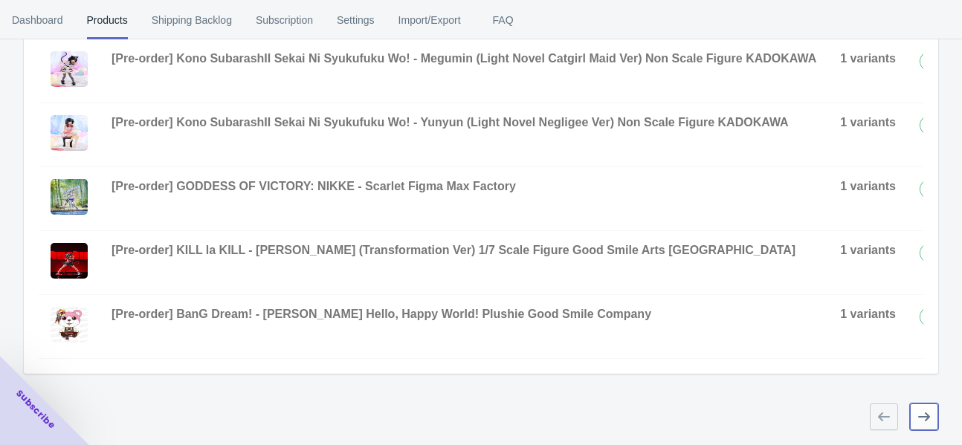
click at [384, 422] on icon "button" at bounding box center [923, 416] width 15 height 15
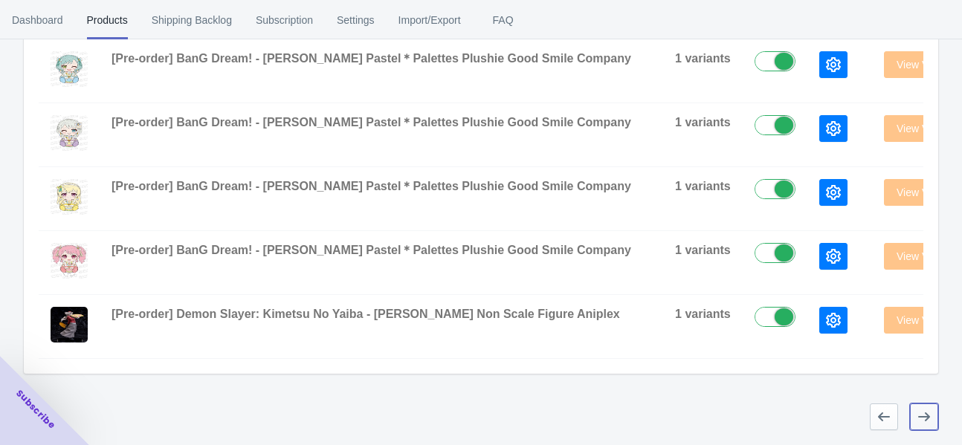
click at [384, 415] on icon "button" at bounding box center [923, 416] width 15 height 15
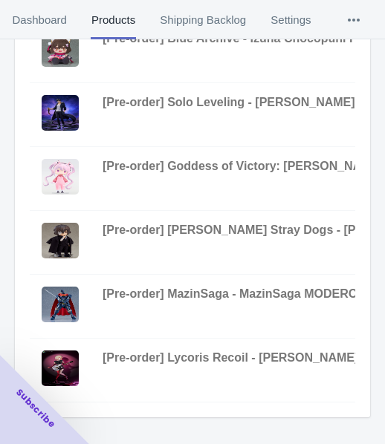
scroll to position [612, 0]
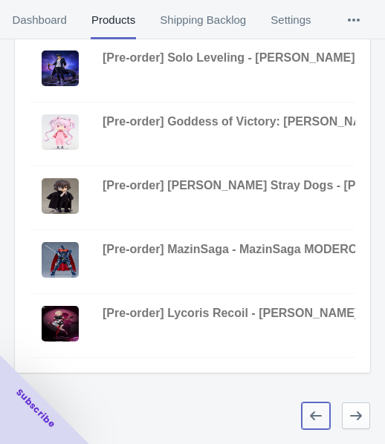
click at [317, 415] on icon "button" at bounding box center [315, 416] width 15 height 15
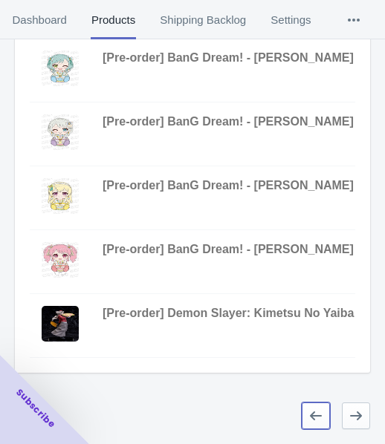
click at [314, 418] on icon "button" at bounding box center [315, 416] width 15 height 15
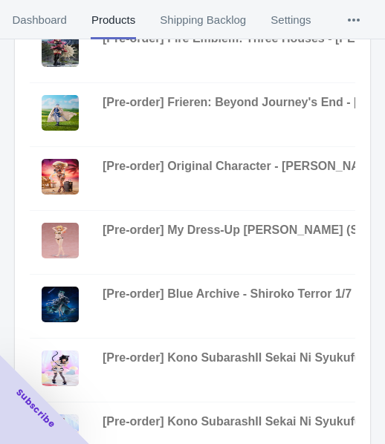
scroll to position [240, 0]
